Goal: Task Accomplishment & Management: Manage account settings

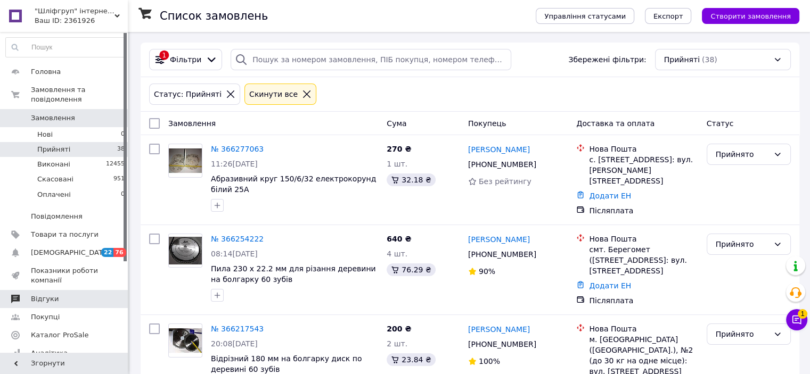
click at [68, 295] on link "Відгуки" at bounding box center [65, 299] width 131 height 18
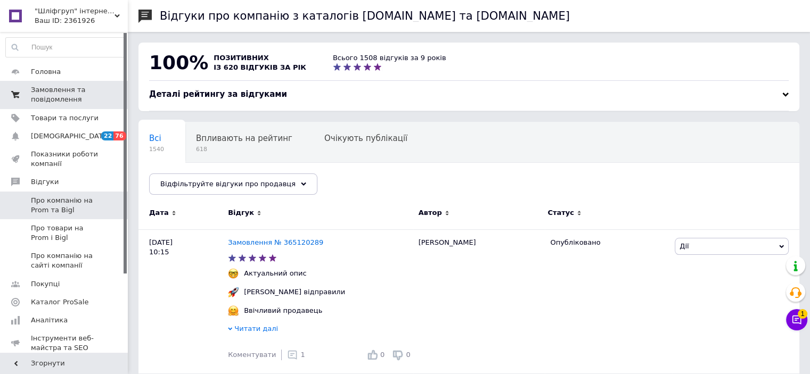
click at [79, 93] on span "Замовлення та повідомлення" at bounding box center [65, 94] width 68 height 19
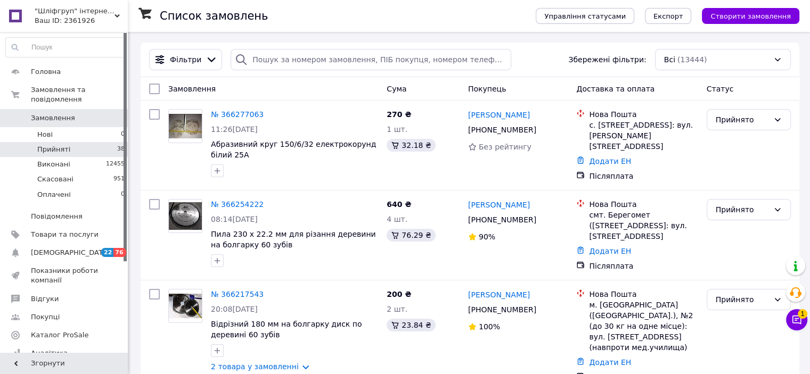
click at [75, 142] on li "Прийняті 38" at bounding box center [65, 149] width 131 height 15
